Goal: Information Seeking & Learning: Compare options

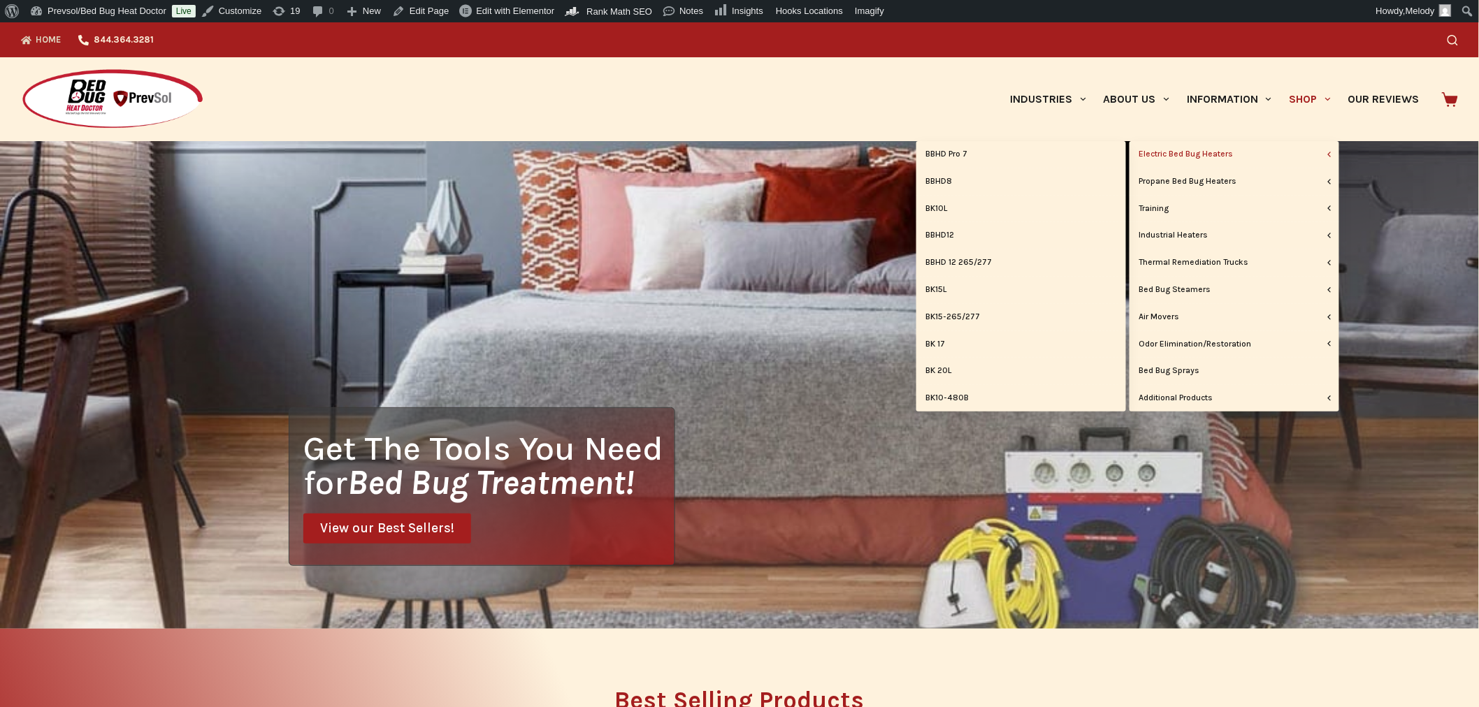
click at [1218, 159] on link "Electric Bed Bug Heaters" at bounding box center [1235, 154] width 210 height 27
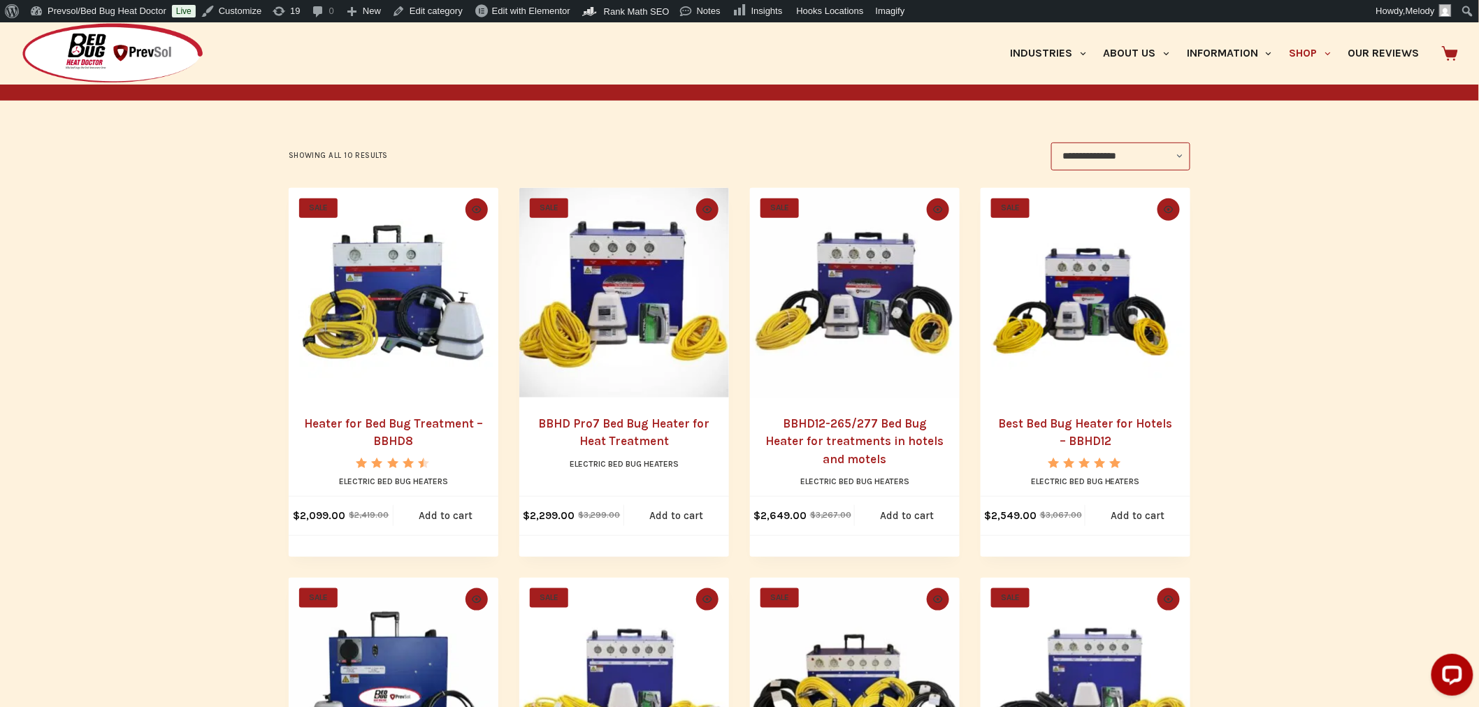
scroll to position [240, 0]
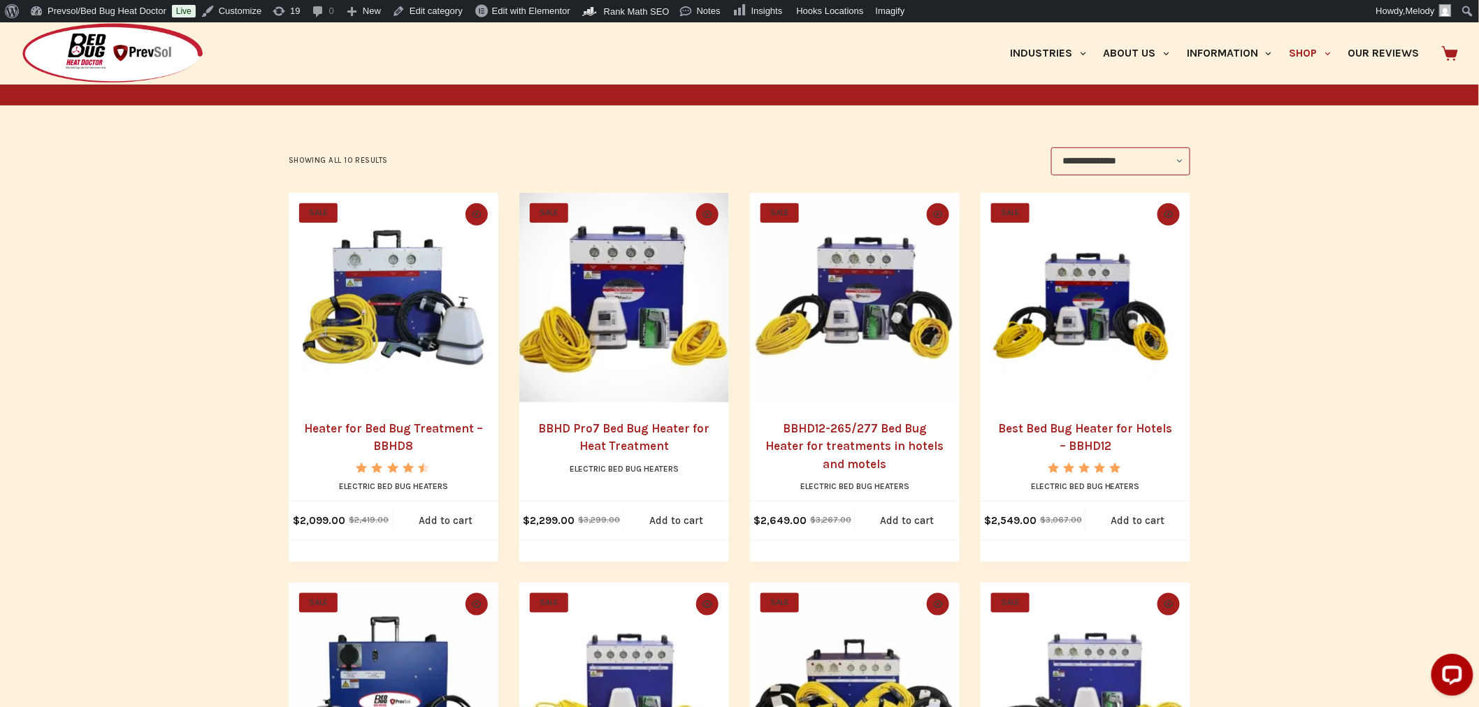
click at [626, 404] on li "SALE Quick view icon BBHD Pro7 Bed Bug Heater for Heat Treatment Electric Bed B…" at bounding box center [624, 377] width 210 height 369
click at [627, 446] on link "BBHD Pro7 Bed Bug Heater for Heat Treatment" at bounding box center [624, 437] width 171 height 32
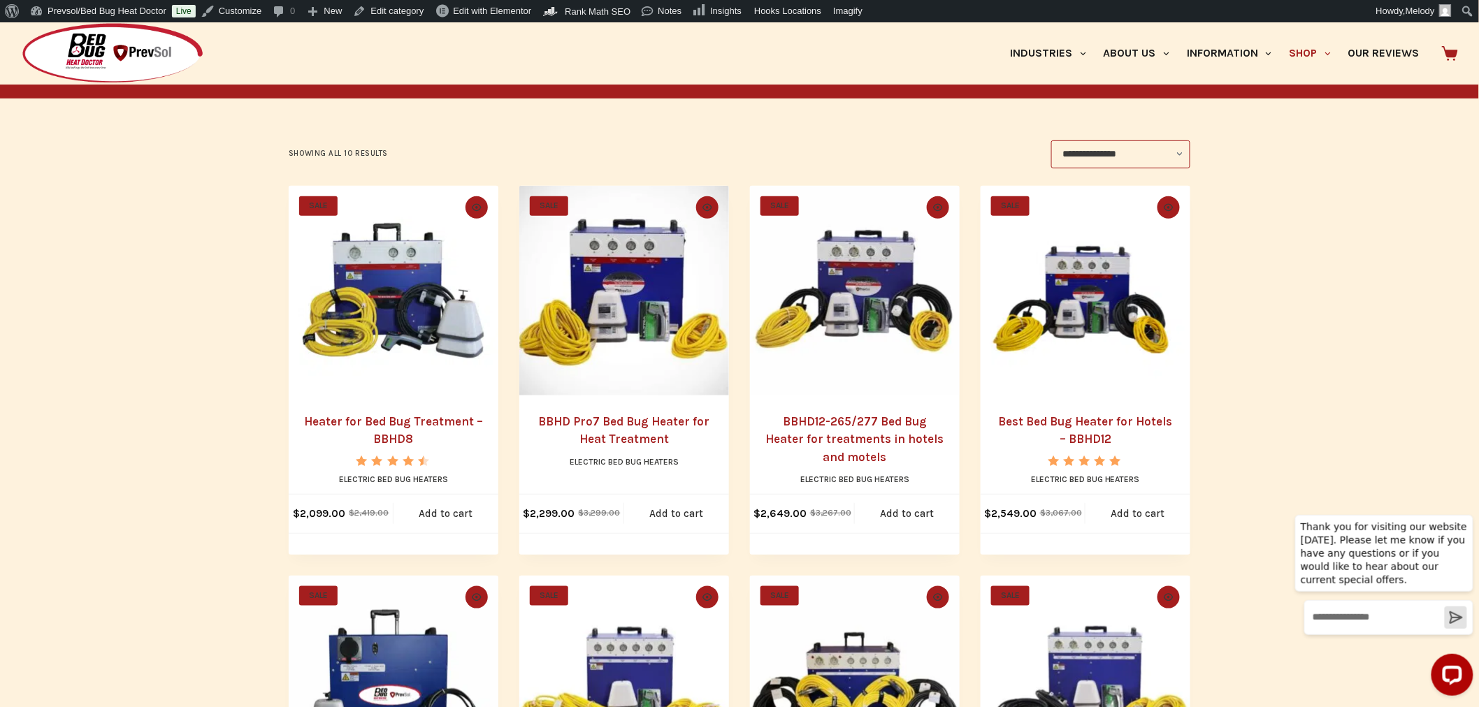
scroll to position [240, 0]
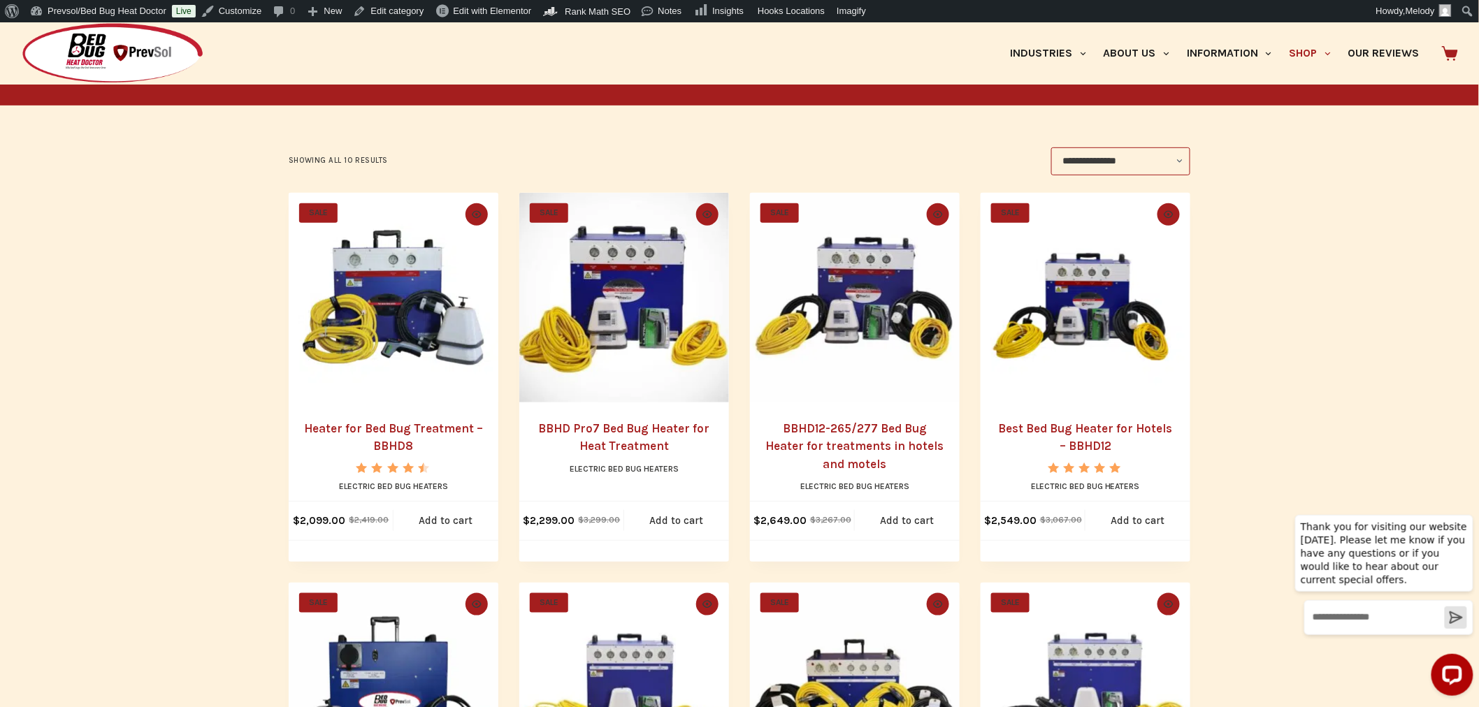
click at [403, 428] on link "Heater for Bed Bug Treatment – BBHD8" at bounding box center [393, 437] width 179 height 32
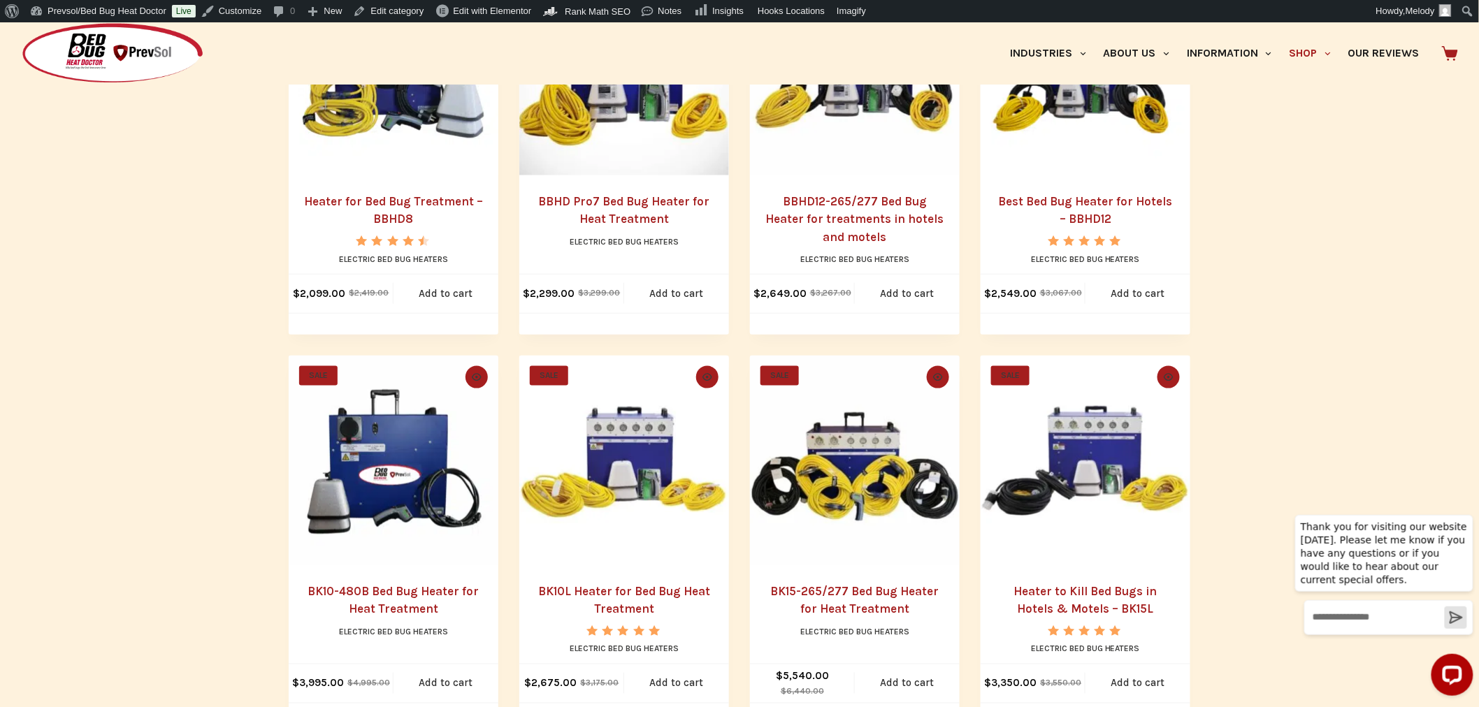
scroll to position [468, 0]
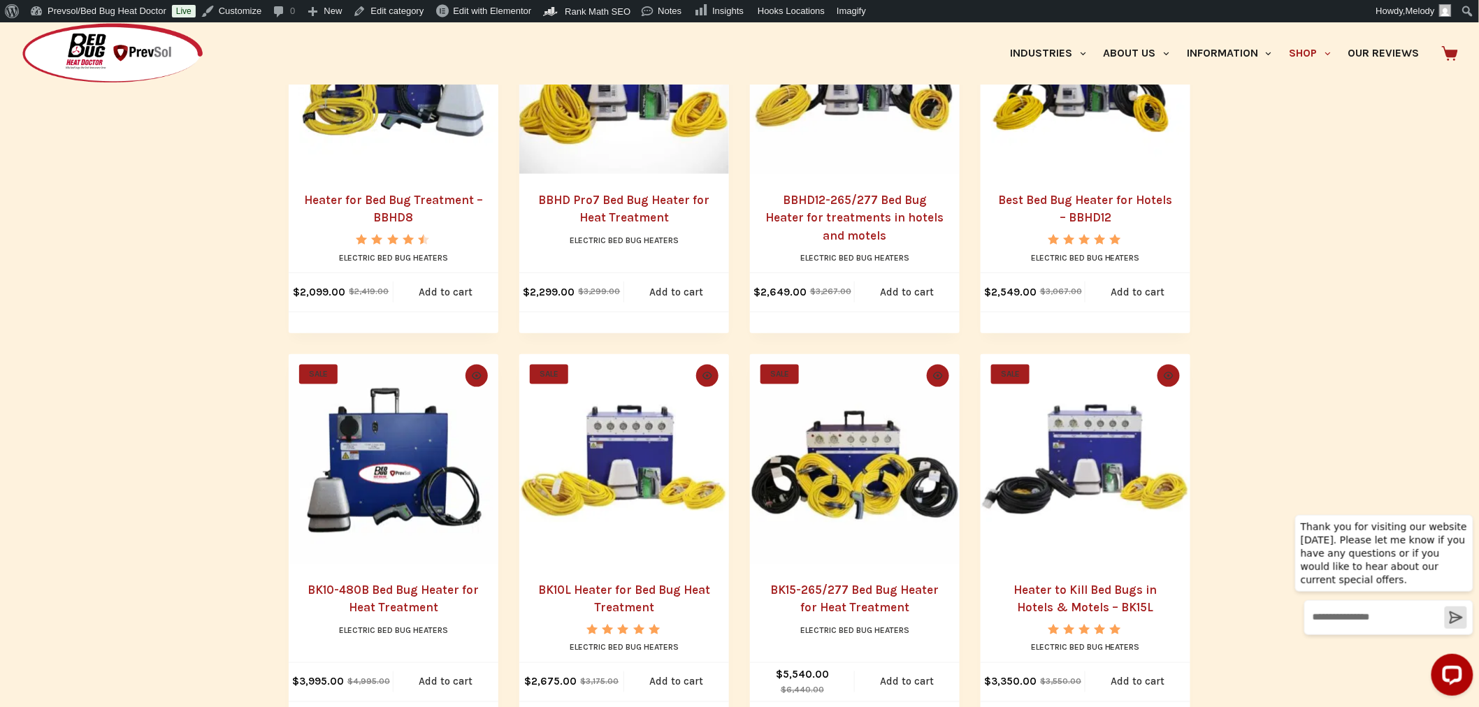
click at [637, 599] on h2 "BK10L Heater for Bed Bug Heat Treatment" at bounding box center [624, 600] width 182 height 36
click at [637, 580] on li "SALE Quick view icon BK10L Heater for Bed Bug Heat Treatment Rated 5.00 out of …" at bounding box center [624, 538] width 210 height 369
click at [637, 590] on link "BK10L Heater for Bed Bug Heat Treatment" at bounding box center [624, 599] width 172 height 32
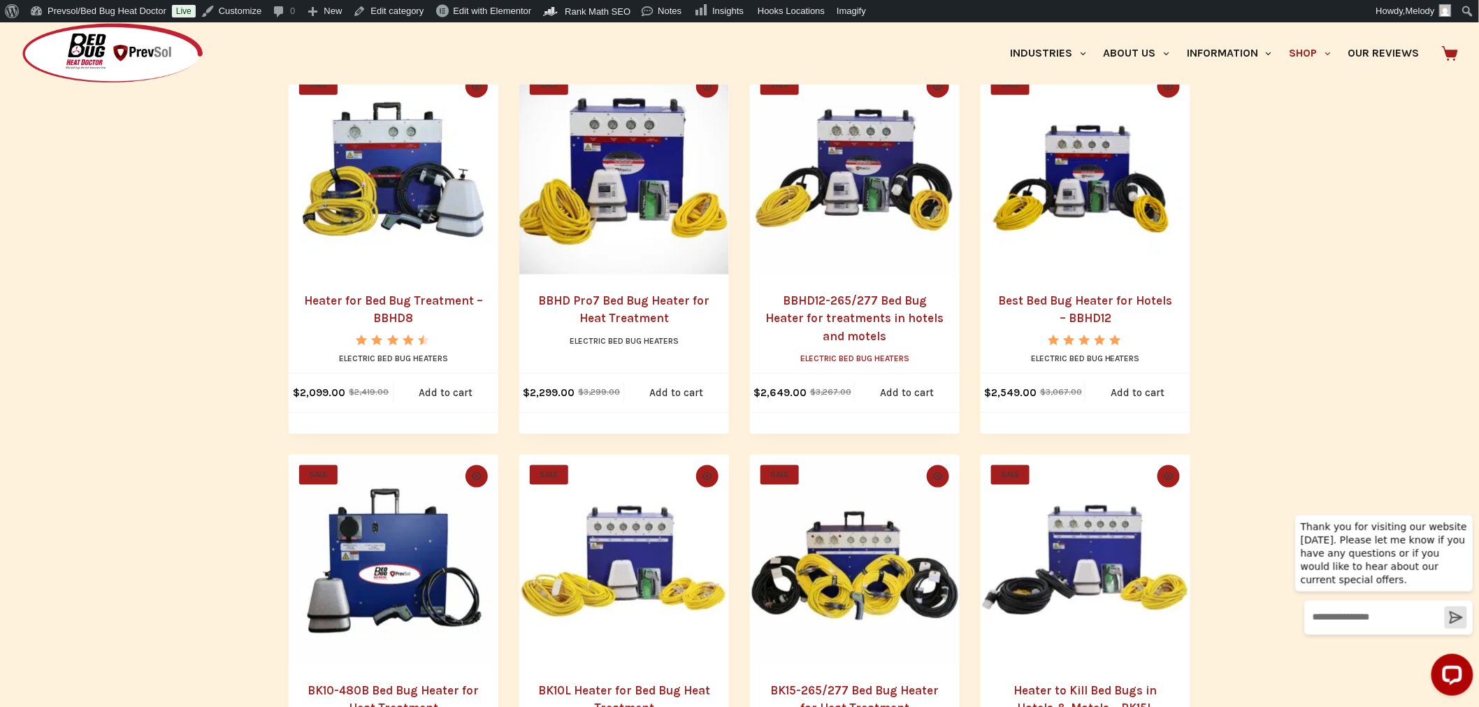
scroll to position [367, 0]
click at [869, 309] on h2 "BBHD12-265/277 Bed Bug Heater for treatments in hotels and motels" at bounding box center [855, 320] width 182 height 54
click at [871, 298] on link "BBHD12-265/277 Bed Bug Heater for treatments in hotels and motels" at bounding box center [855, 319] width 178 height 50
click at [1094, 303] on link "Best Bed Bug Heater for Hotels – BBHD12" at bounding box center [1086, 310] width 174 height 32
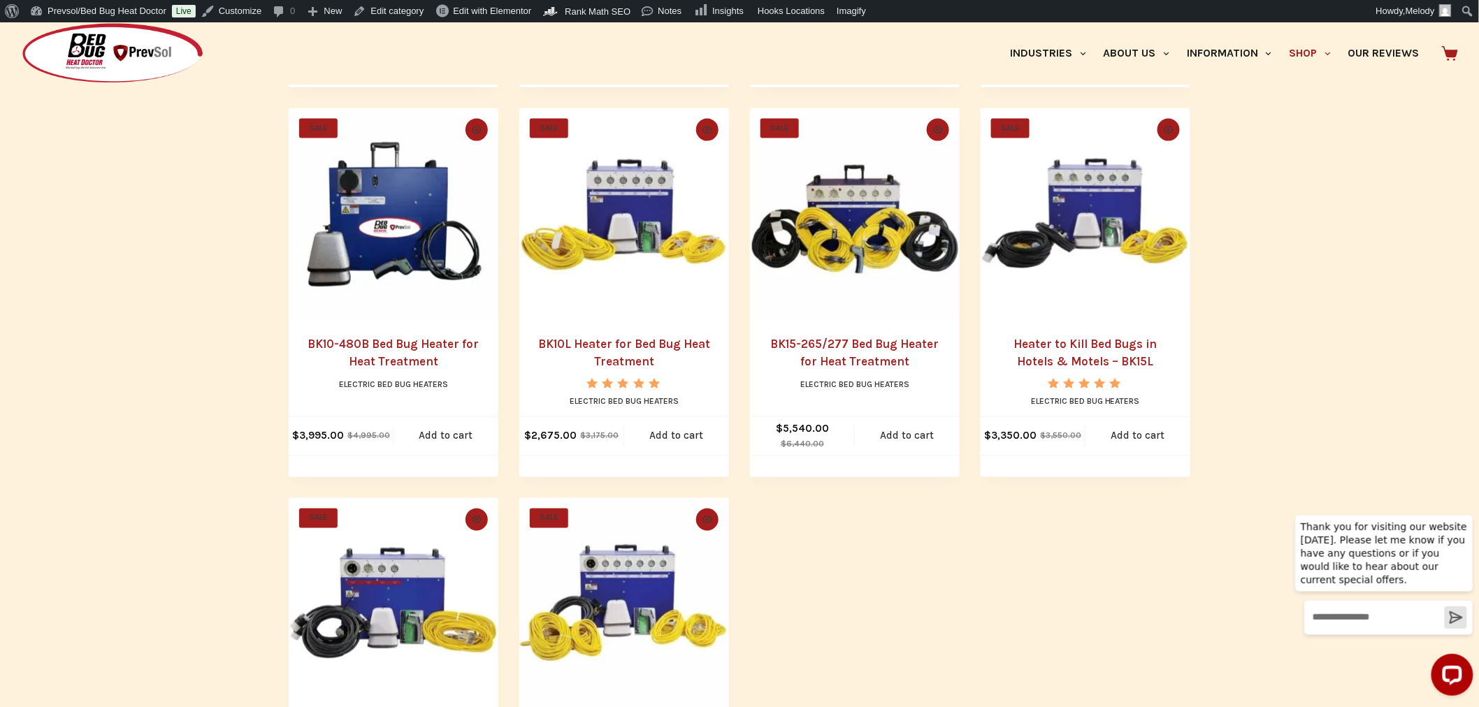
scroll to position [715, 0]
click at [1083, 342] on link "Heater to Kill Bed Bugs in Hotels & Motels – BK15L" at bounding box center [1085, 352] width 143 height 32
click at [850, 338] on link "BK15-265/277 Bed Bug Heater for Heat Treatment" at bounding box center [855, 352] width 168 height 32
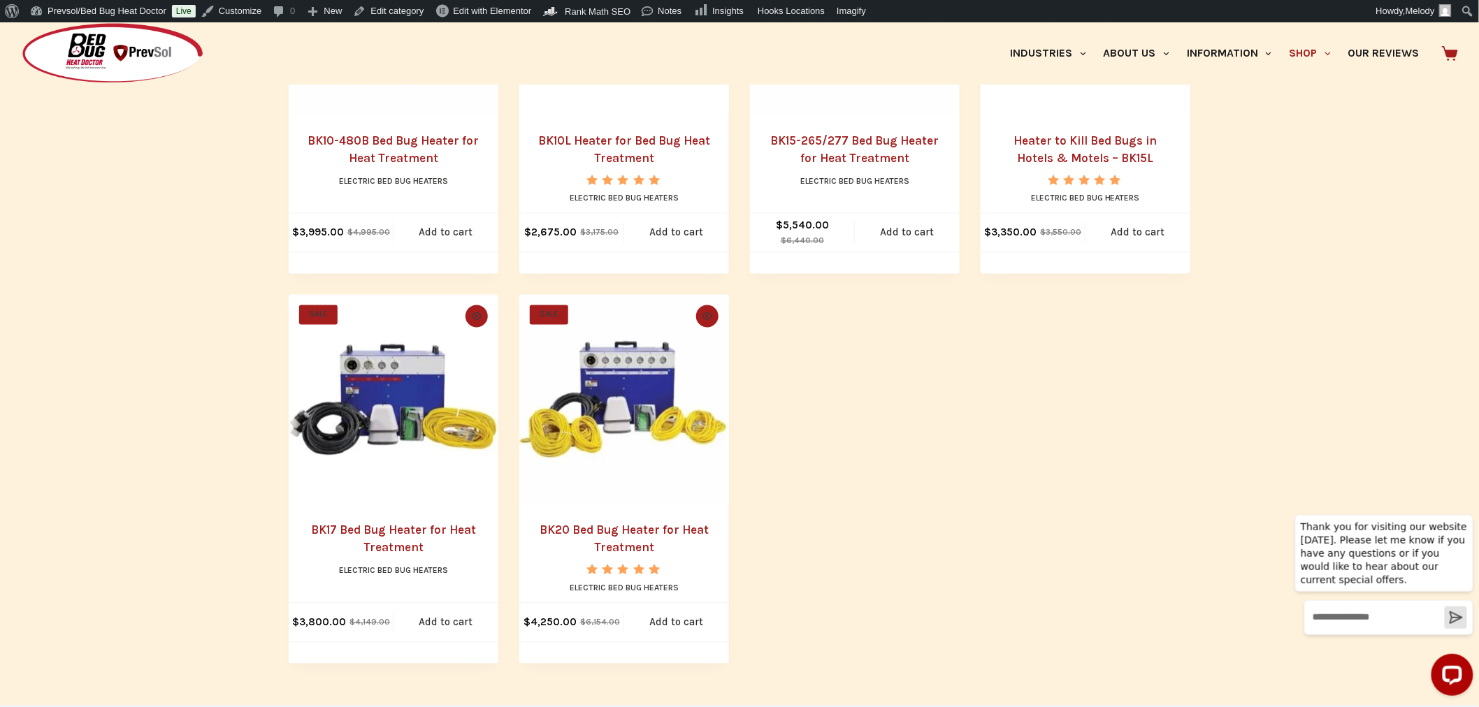
scroll to position [932, 0]
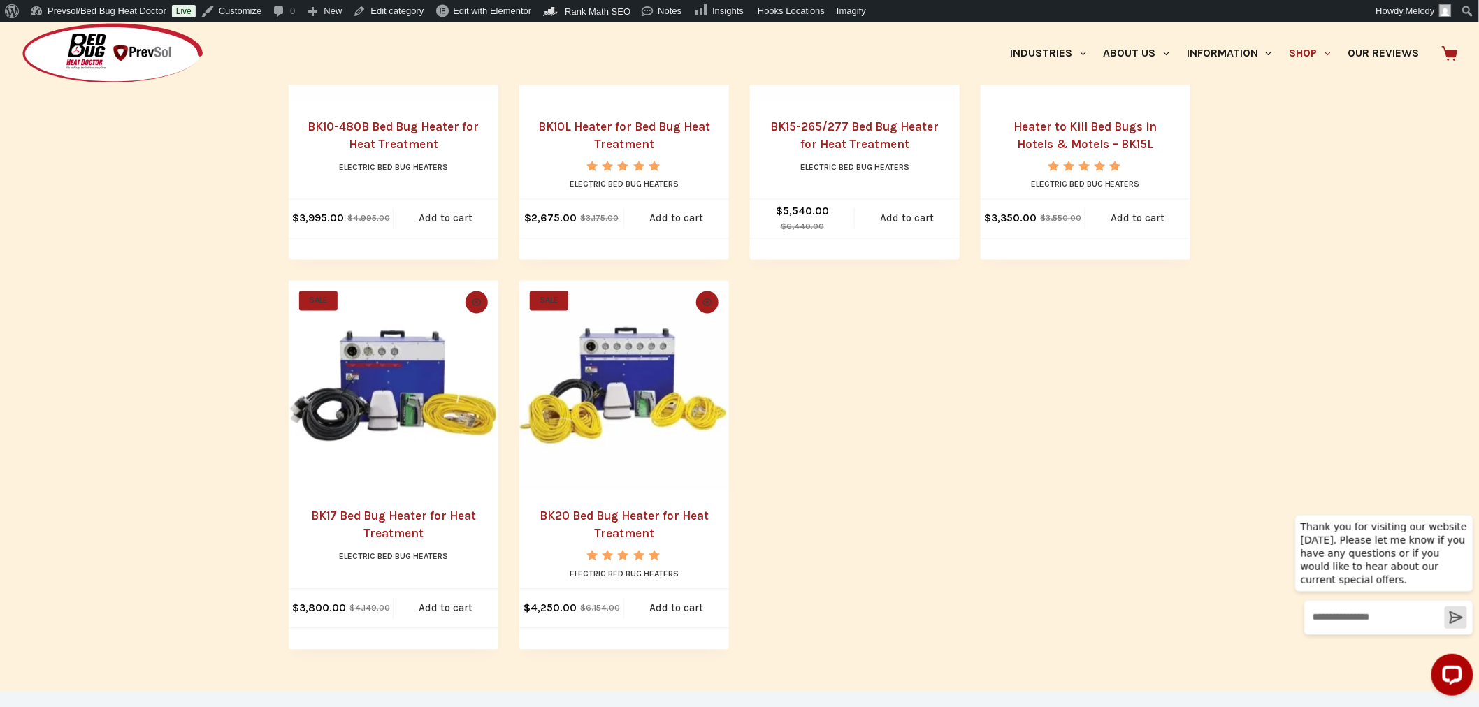
click at [403, 514] on link "BK17 Bed Bug Heater for Heat Treatment" at bounding box center [393, 526] width 165 height 32
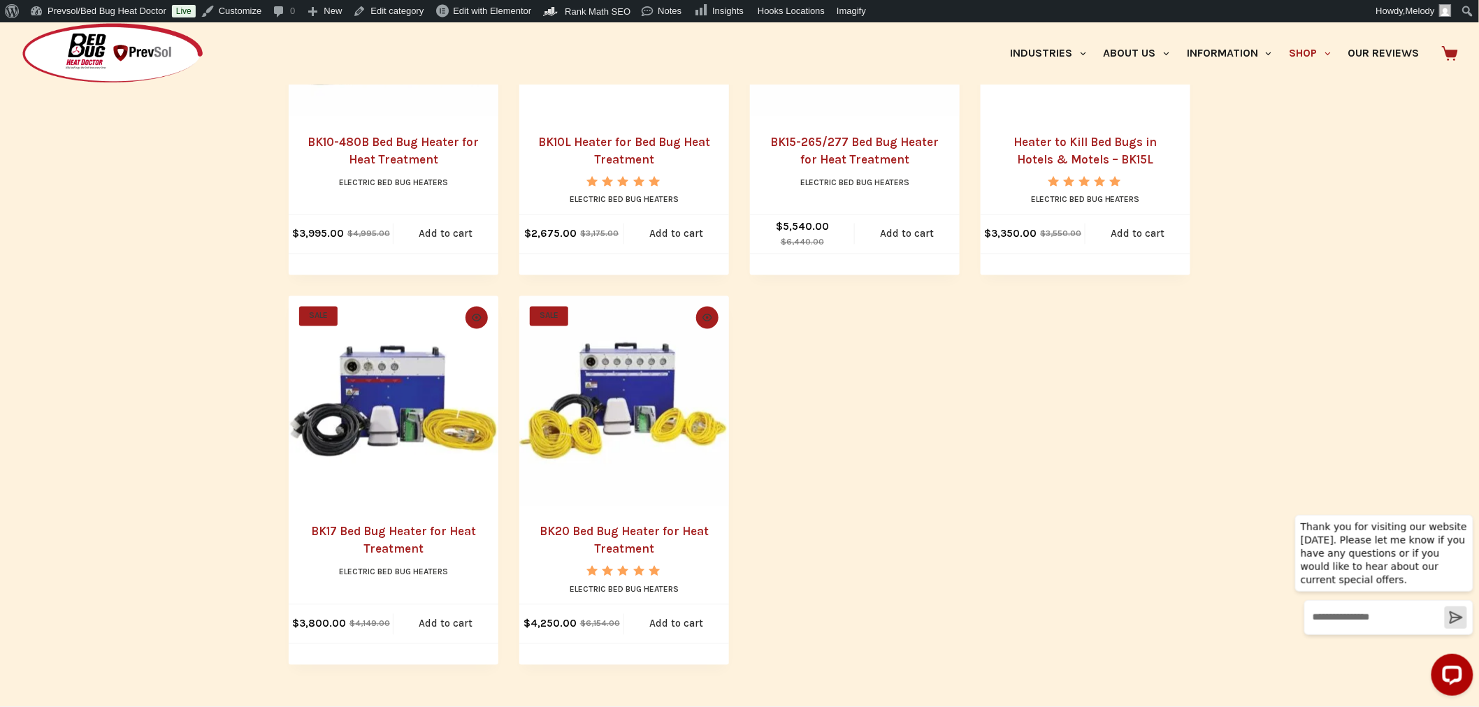
click at [627, 529] on link "BK20 Bed Bug Heater for Heat Treatment" at bounding box center [624, 541] width 169 height 32
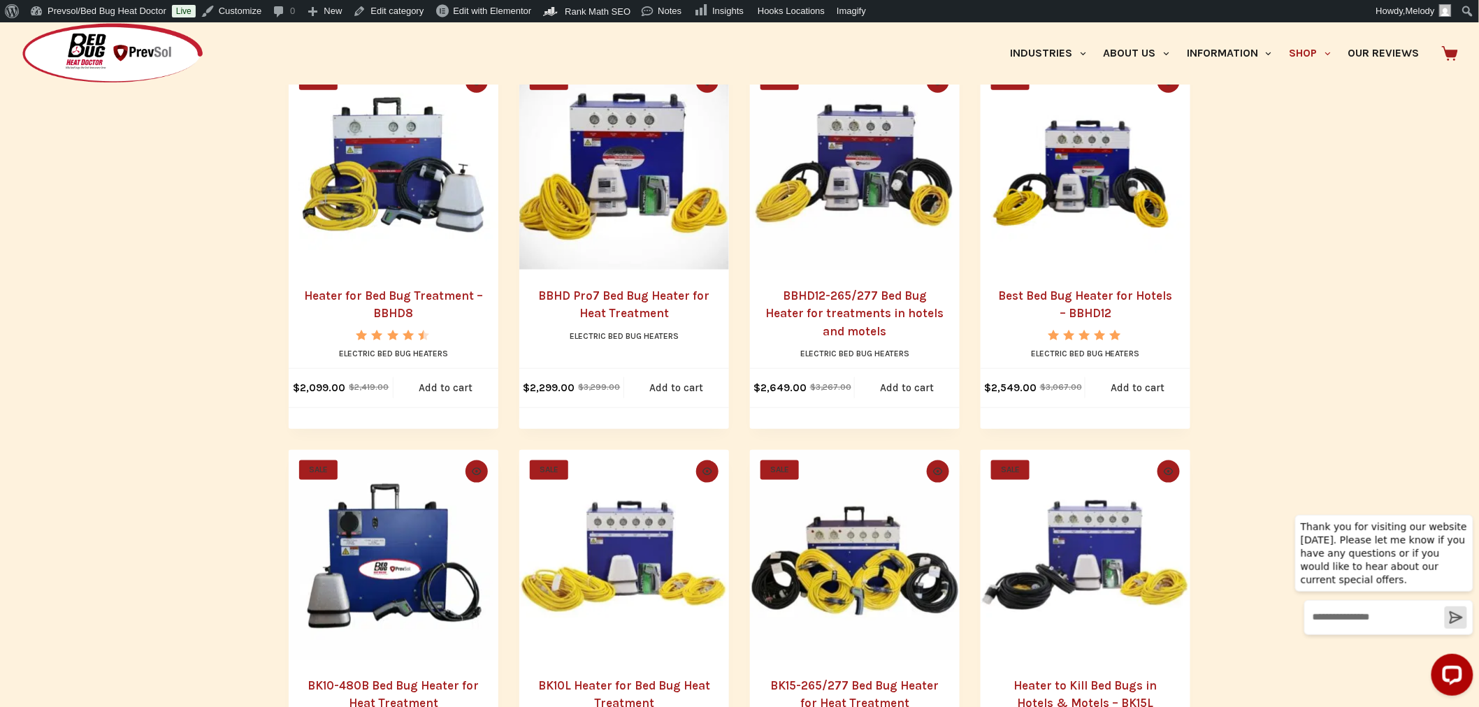
scroll to position [372, 0]
click at [835, 291] on link "BBHD12-265/277 Bed Bug Heater for treatments in hotels and motels" at bounding box center [855, 314] width 178 height 50
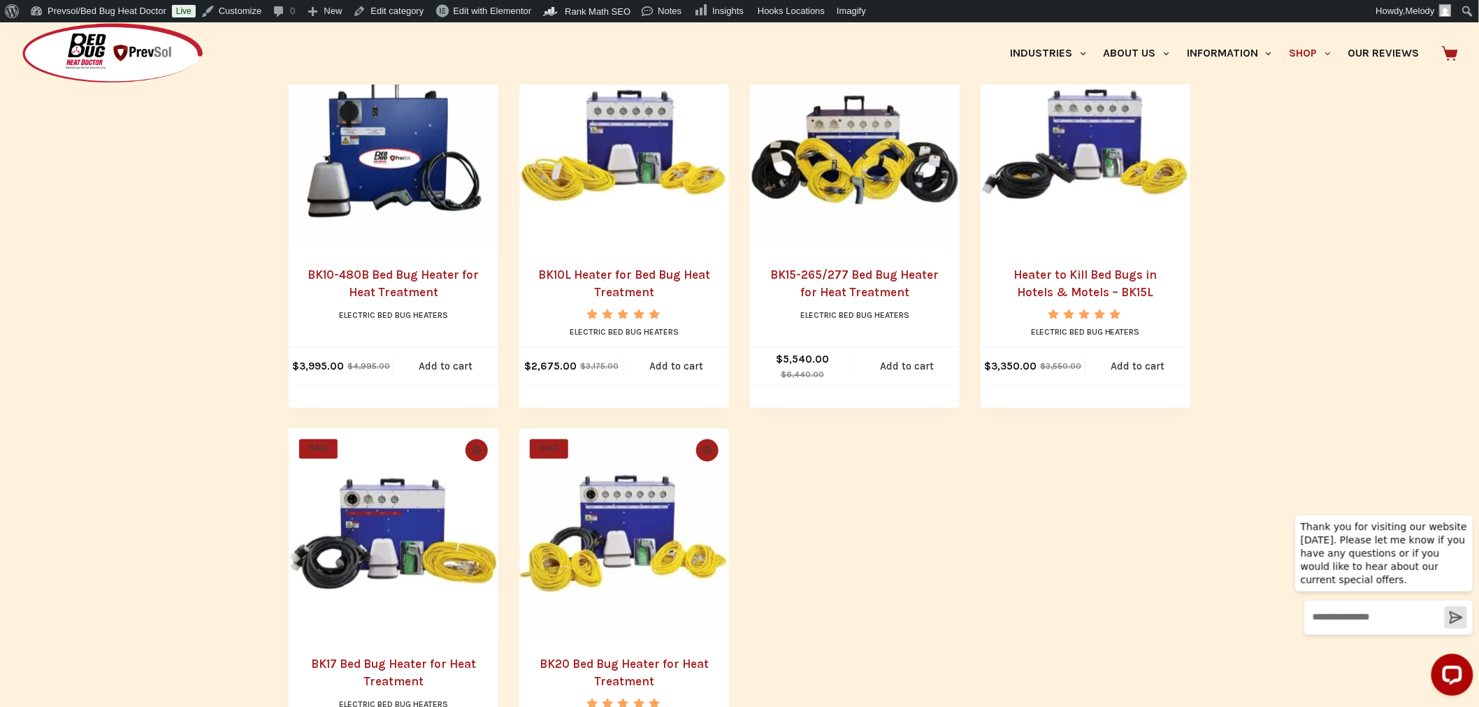
click at [408, 275] on link "BK10-480B Bed Bug Heater for Heat Treatment" at bounding box center [393, 284] width 171 height 32
